Goal: Browse casually

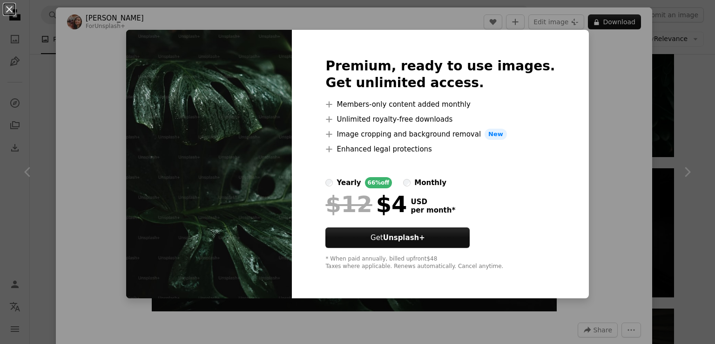
scroll to position [1537, 0]
click at [550, 41] on div "Premium, ready to use images. Get unlimited access. A plus sign Members-only co…" at bounding box center [440, 164] width 297 height 268
click at [582, 69] on div "An X shape Premium, ready to use images. Get unlimited access. A plus sign Memb…" at bounding box center [357, 172] width 715 height 344
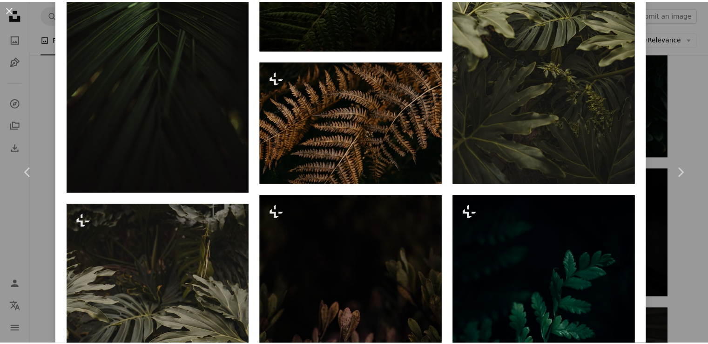
scroll to position [1630, 0]
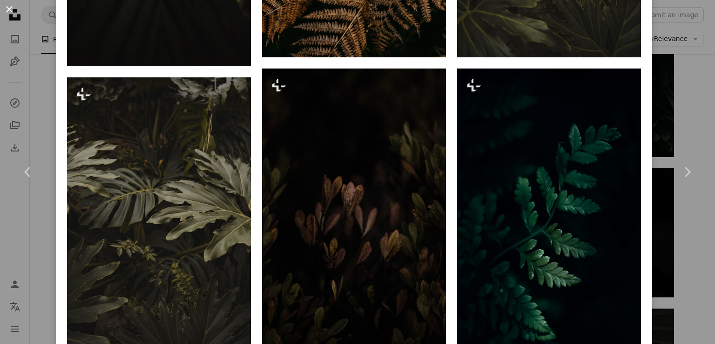
click at [4, 4] on button "An X shape" at bounding box center [9, 9] width 11 height 11
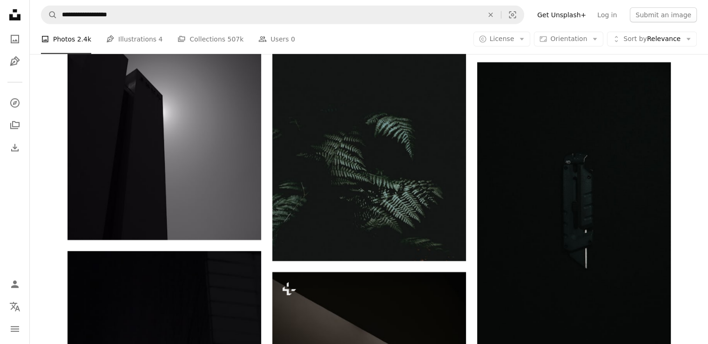
scroll to position [3213, 0]
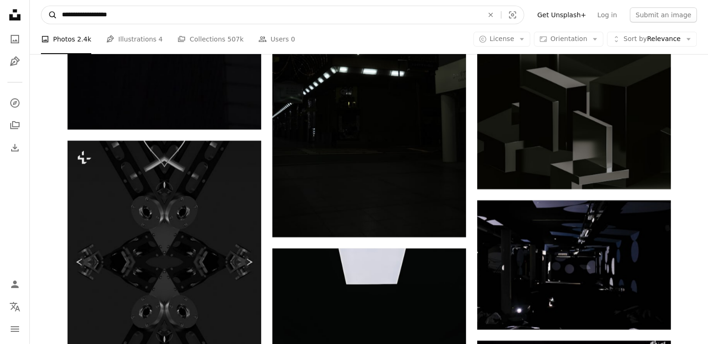
drag, startPoint x: 64, startPoint y: 17, endPoint x: 49, endPoint y: 20, distance: 15.3
click at [49, 20] on form "**********" at bounding box center [282, 15] width 483 height 19
type input "**********"
click button "A magnifying glass" at bounding box center [49, 15] width 16 height 18
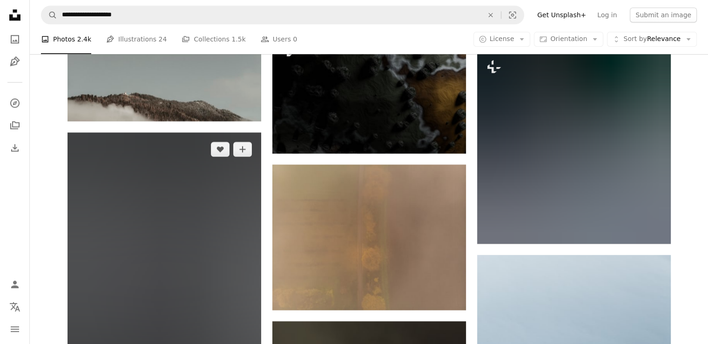
scroll to position [4890, 0]
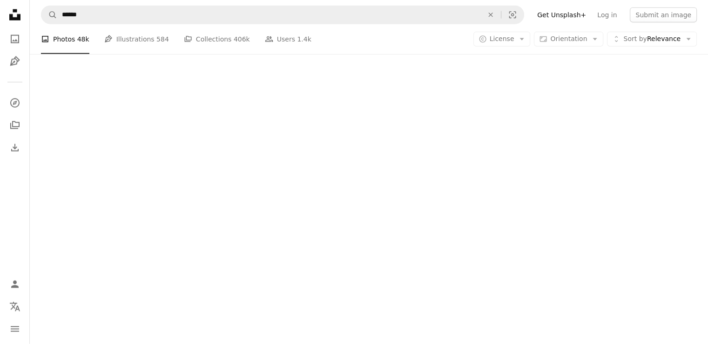
scroll to position [1805, 0]
